Goal: Download file/media

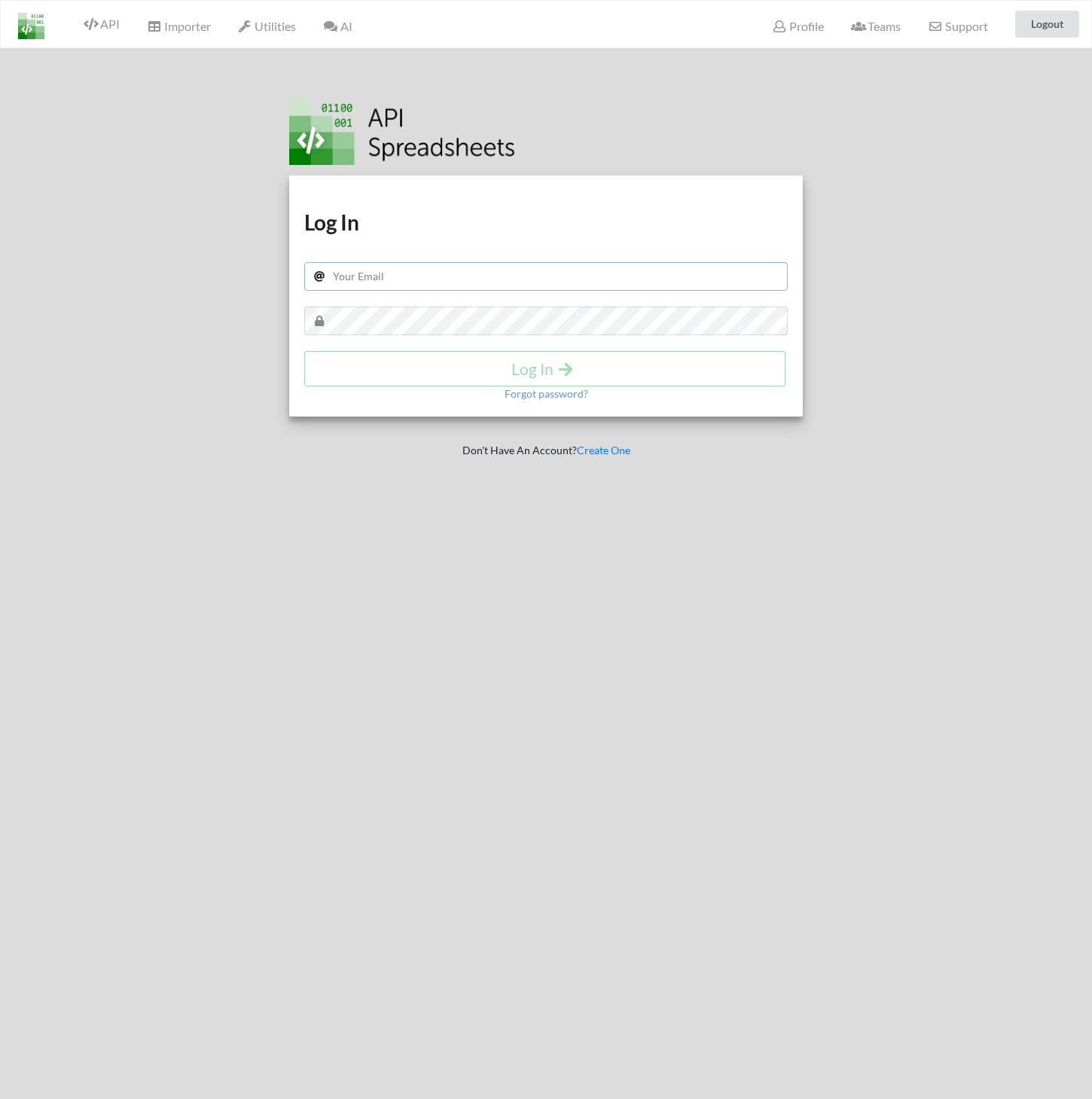
click at [368, 281] on input "text" at bounding box center [546, 276] width 484 height 29
type input "f.ubeda@rhul.ac.uk"
click at [586, 368] on h4 "Log In" at bounding box center [545, 369] width 450 height 19
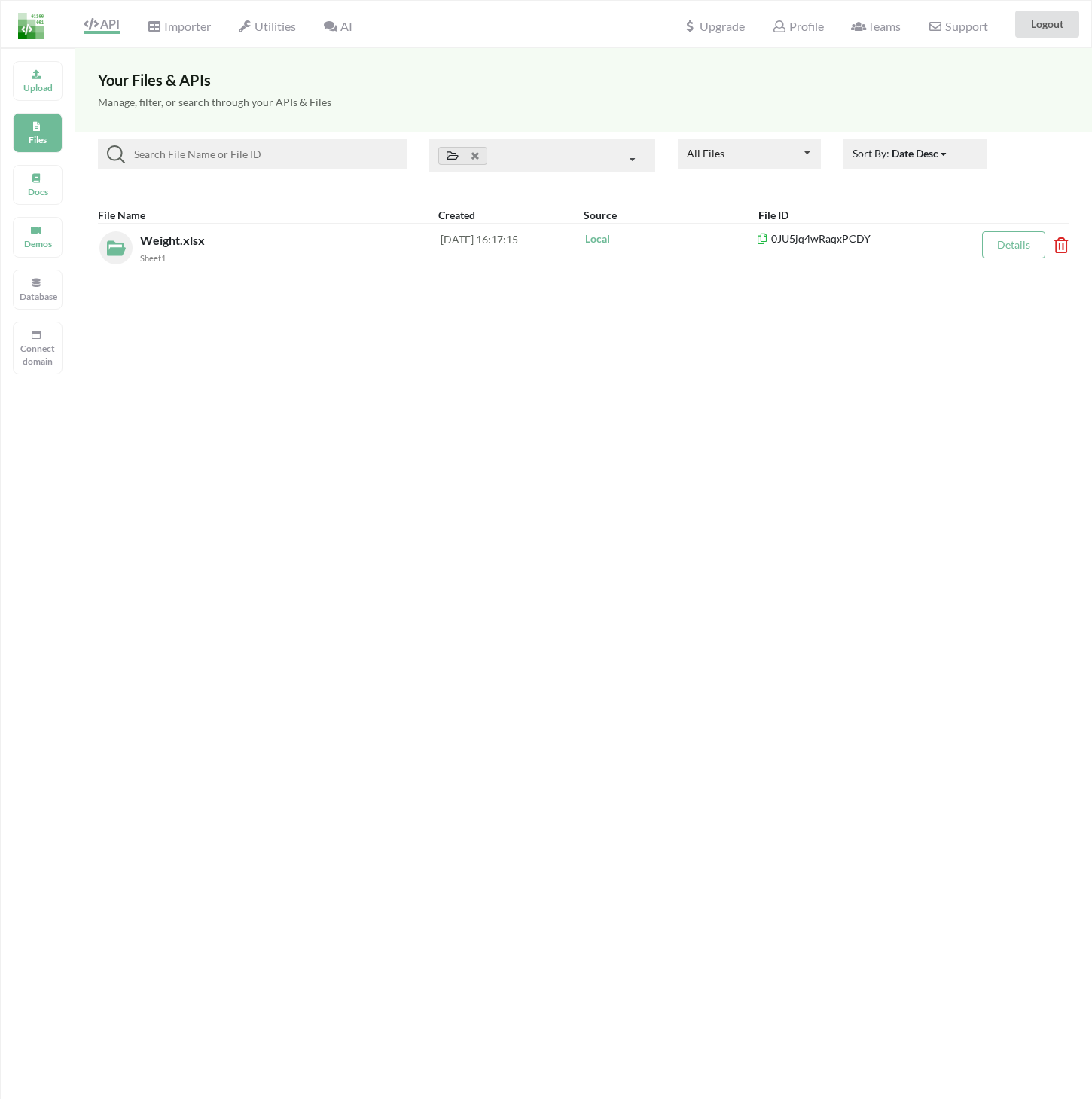
click at [178, 242] on span "Weight.xlsx" at bounding box center [173, 240] width 67 height 14
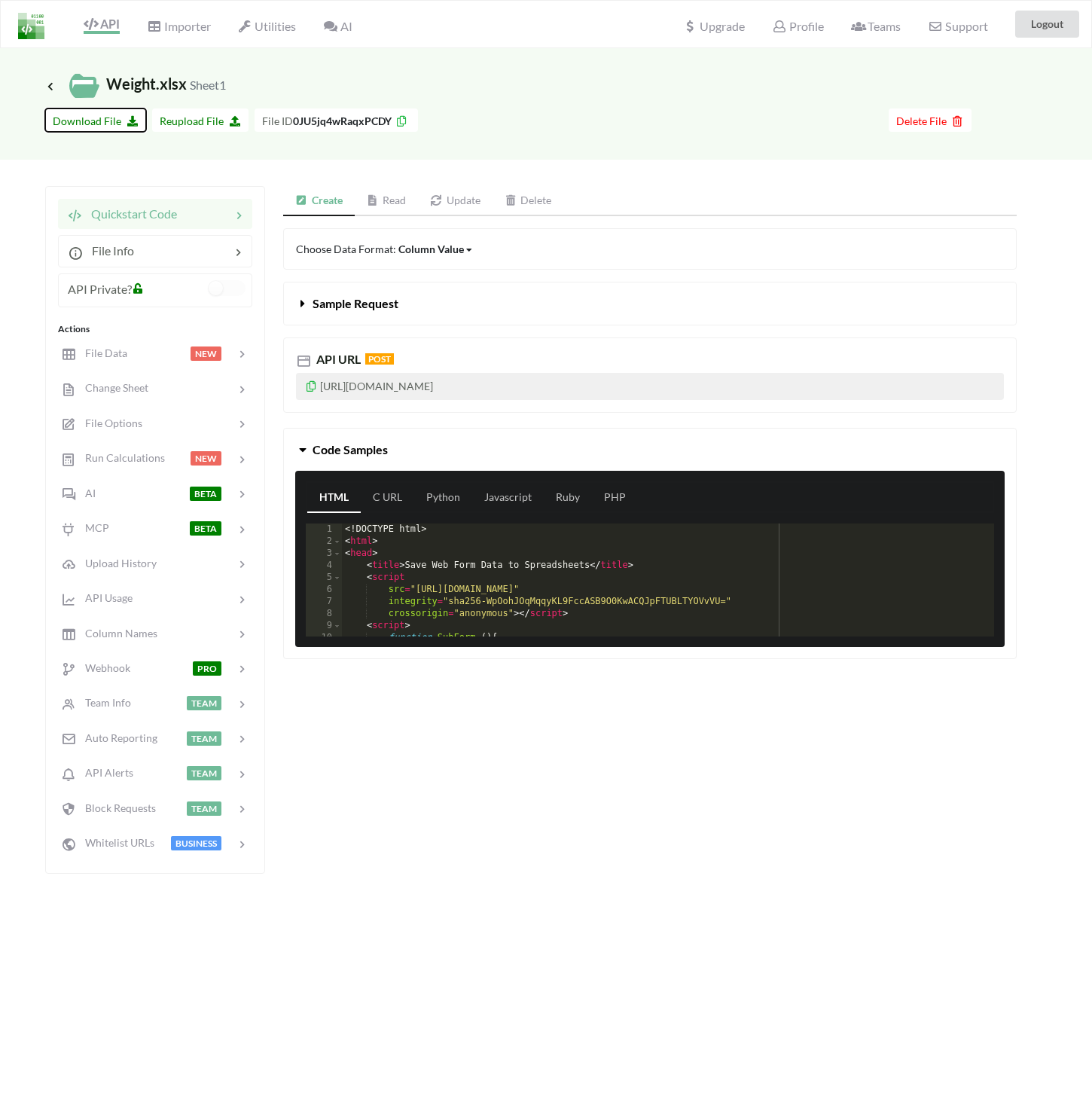
click at [119, 119] on span "Download File" at bounding box center [95, 121] width 86 height 13
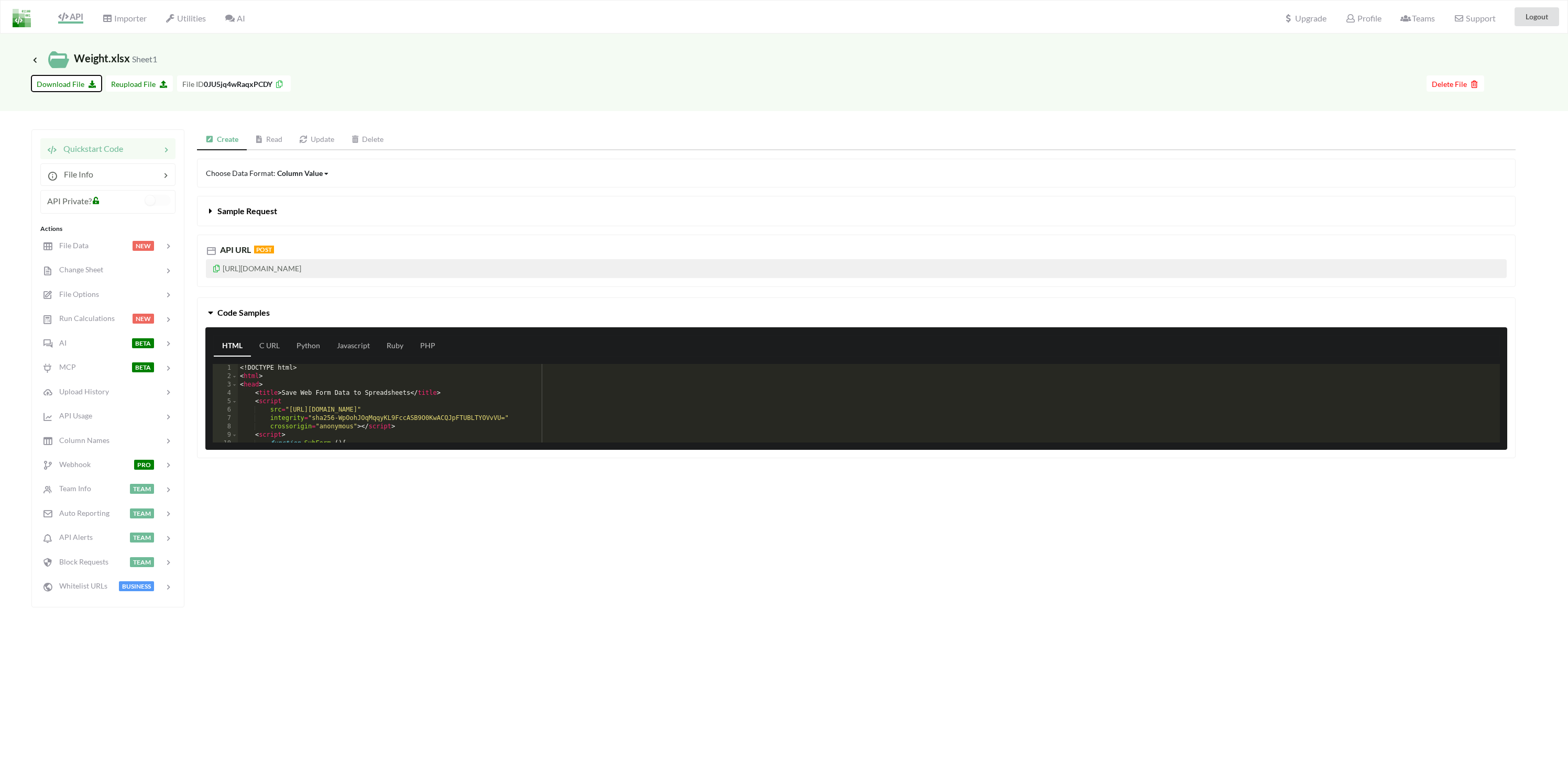
click at [75, 83] on span "Download File" at bounding box center [66, 84] width 60 height 9
click at [62, 83] on span "Download File" at bounding box center [66, 84] width 60 height 9
